Goal: Check status: Check status

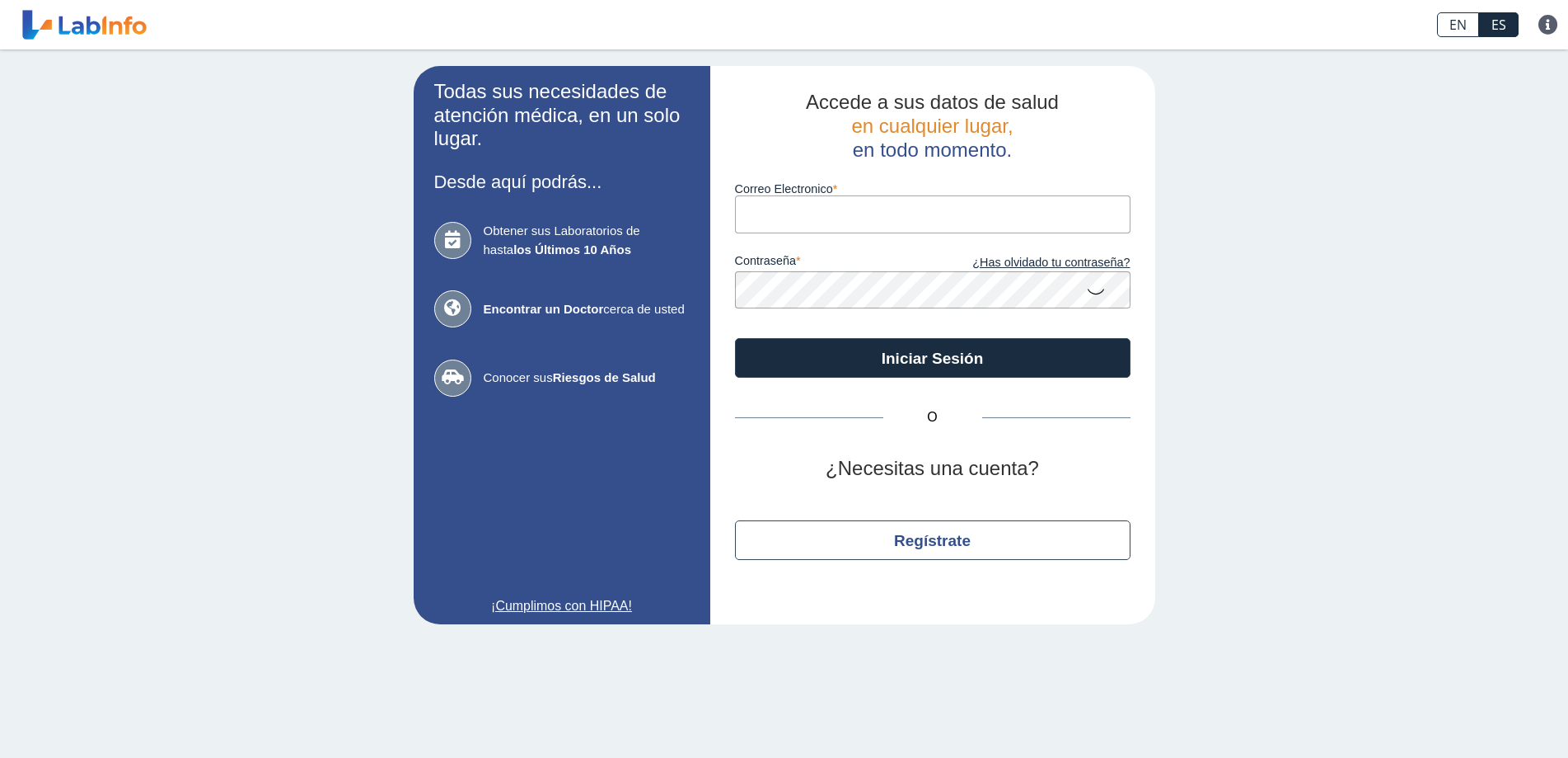
click at [847, 233] on div "contraseña ¿Has olvidado tu contraseña?" at bounding box center [932, 271] width 396 height 76
click at [846, 214] on input "Correo Electronico" at bounding box center [932, 213] width 396 height 37
type input "[EMAIL_ADDRESS][DOMAIN_NAME]"
click at [735, 338] on button "Iniciar Sesión" at bounding box center [932, 358] width 396 height 40
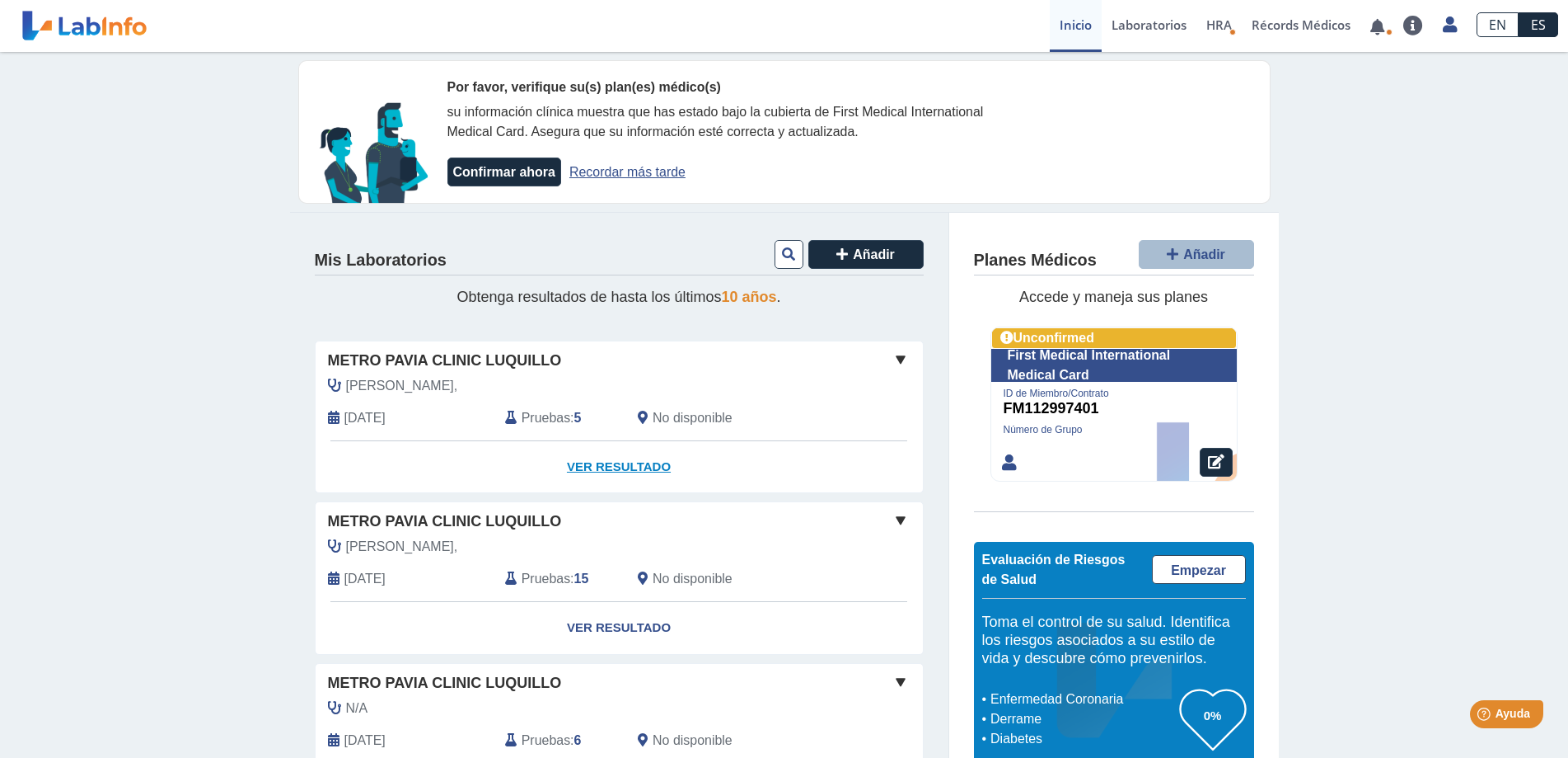
click at [617, 466] on link "Ver Resultado" at bounding box center [619, 467] width 607 height 52
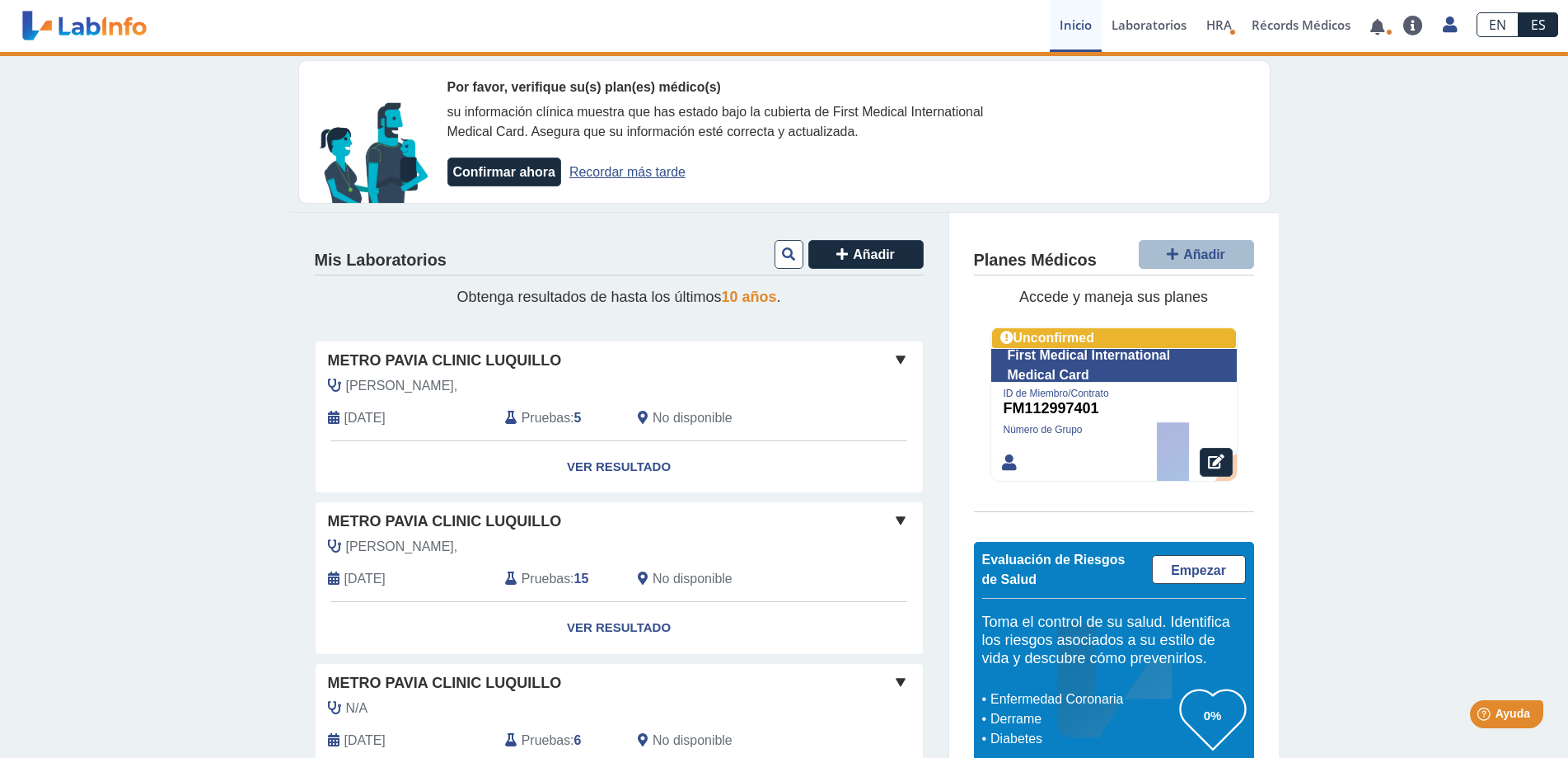
click at [602, 172] on link "Recordar más tarde" at bounding box center [627, 172] width 117 height 14
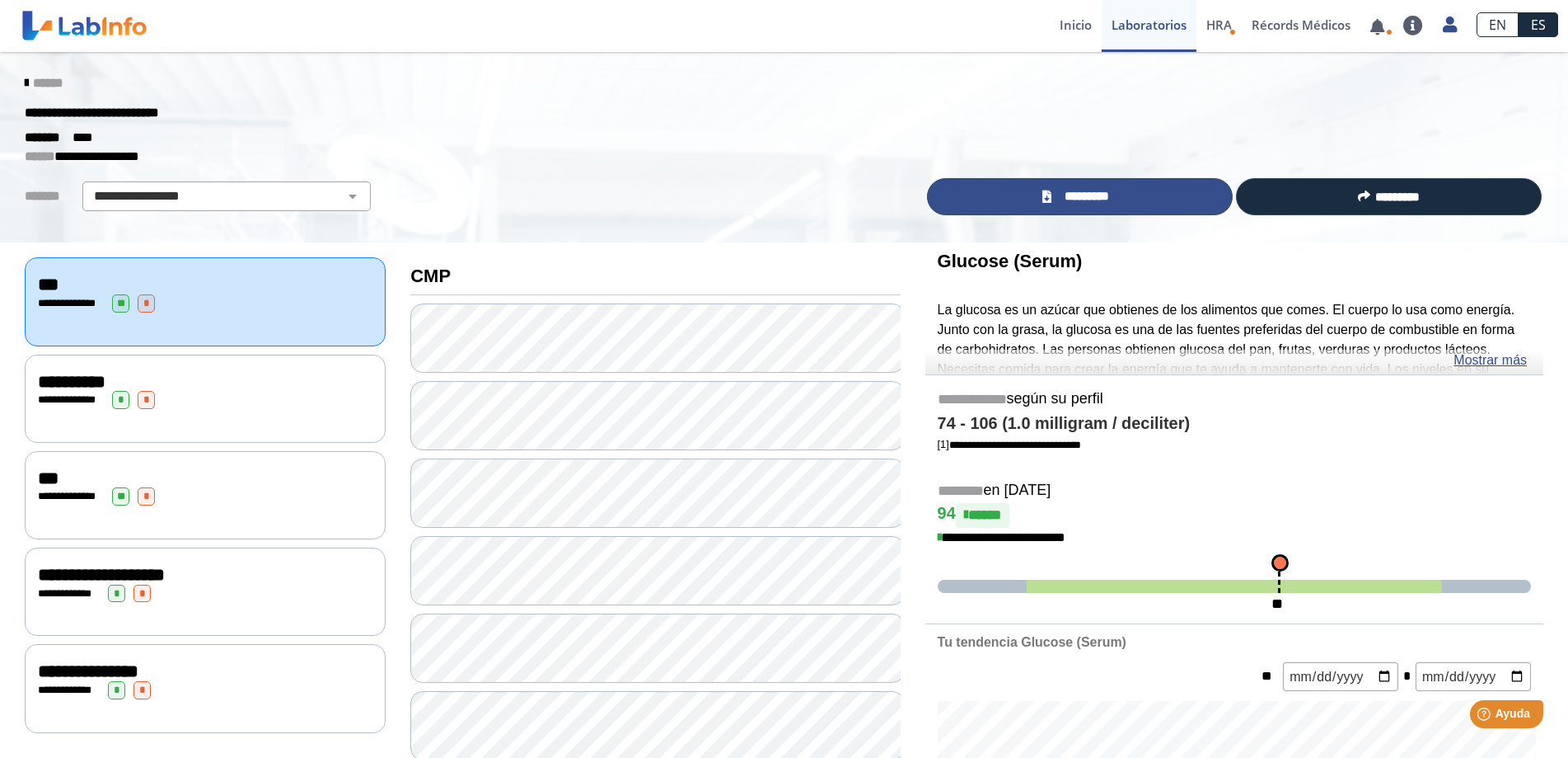
click at [1089, 197] on span "*********" at bounding box center [1087, 196] width 60 height 19
